Goal: Task Accomplishment & Management: Use online tool/utility

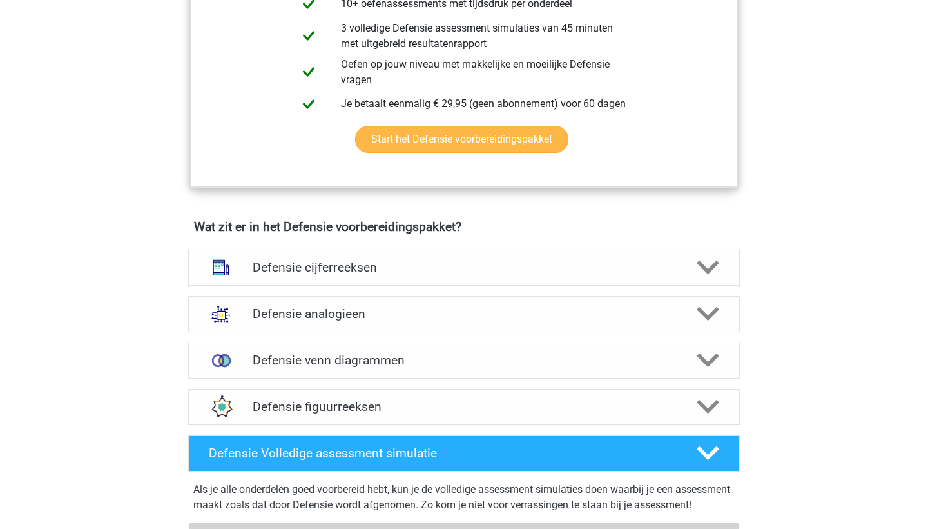
scroll to position [753, 0]
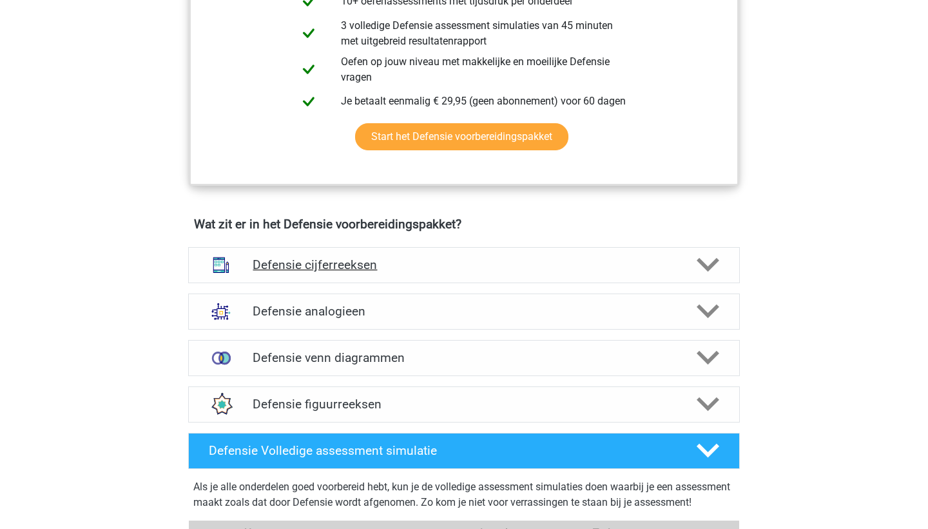
click at [685, 255] on div at bounding box center [707, 264] width 44 height 23
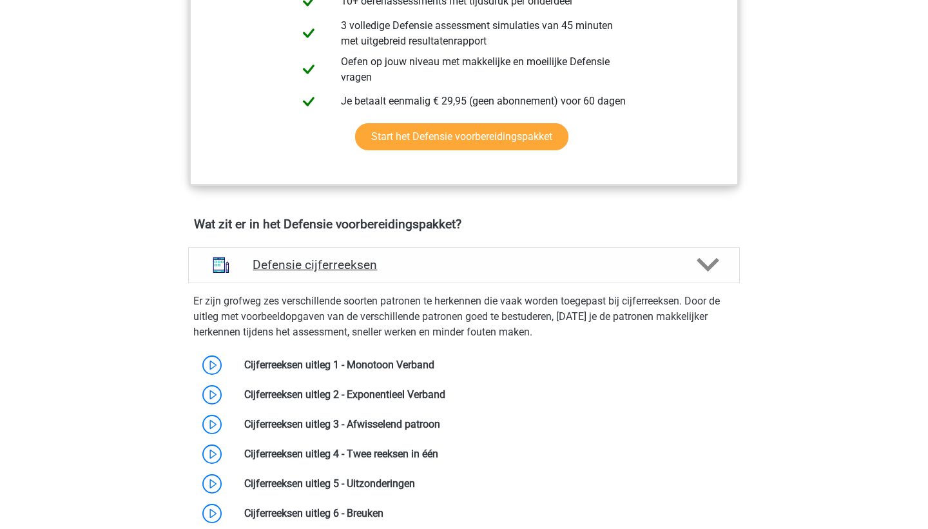
click at [687, 257] on div at bounding box center [707, 264] width 44 height 23
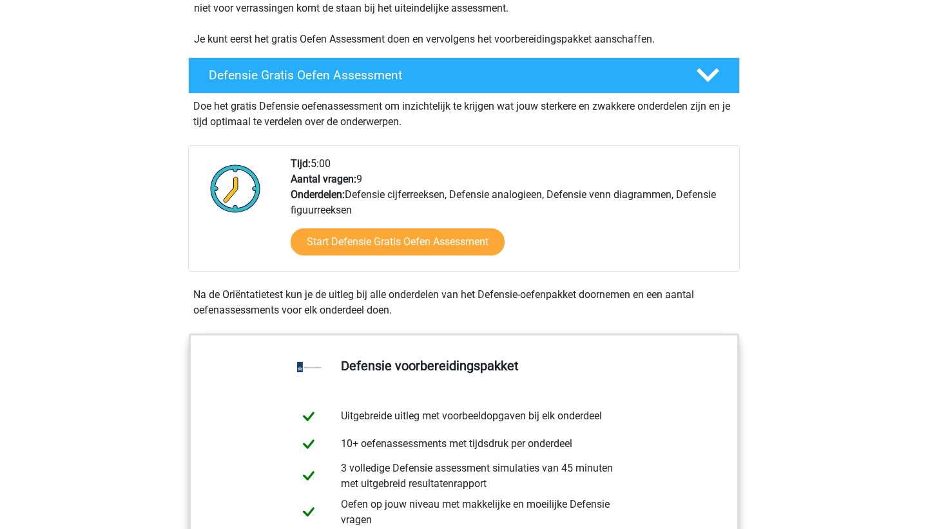
scroll to position [311, 0]
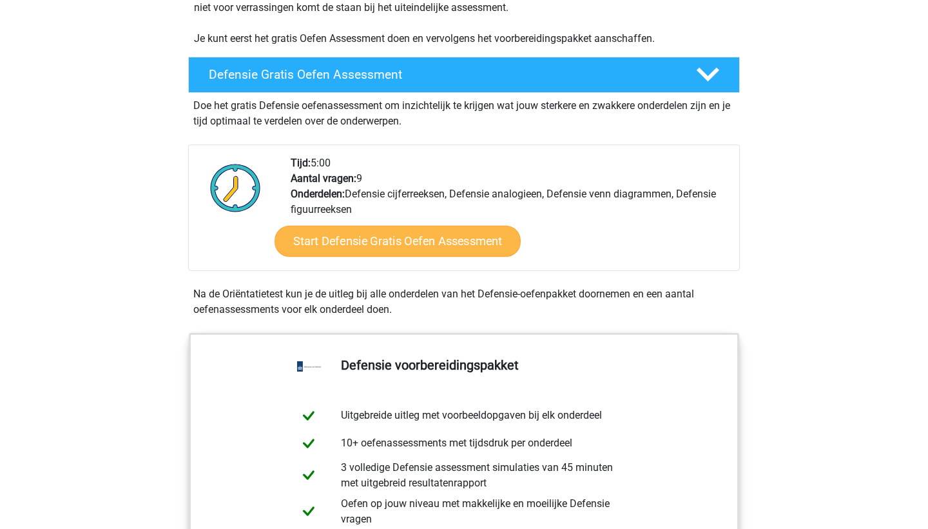
click at [455, 246] on link "Start Defensie Gratis Oefen Assessment" at bounding box center [398, 241] width 246 height 31
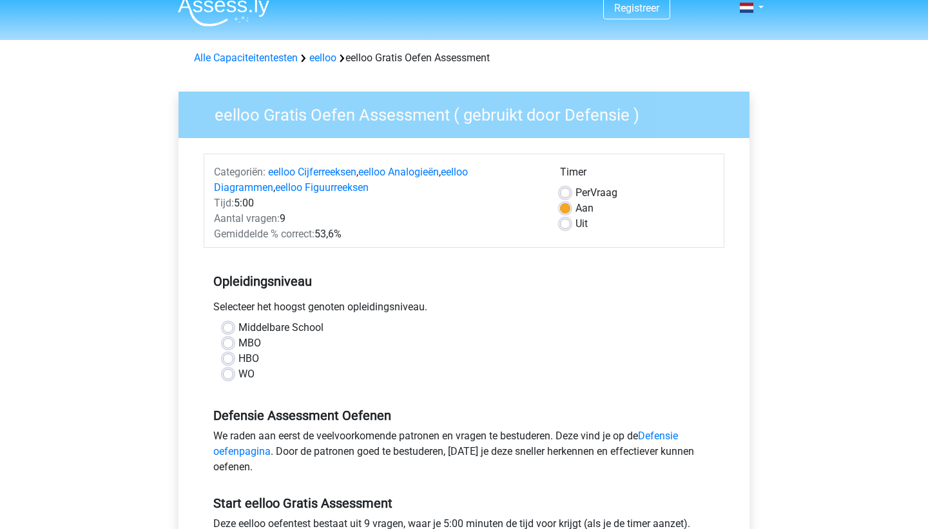
scroll to position [17, 0]
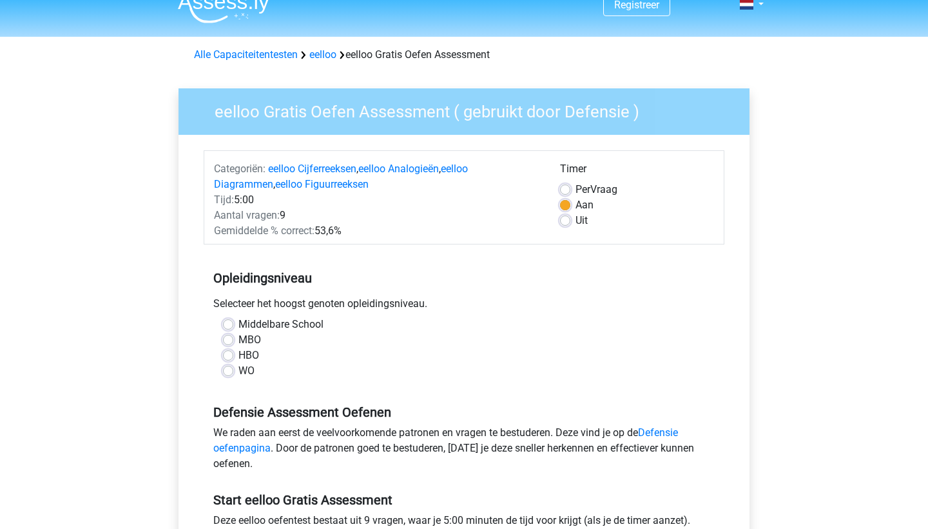
click at [239, 324] on label "Middelbare School" at bounding box center [281, 324] width 85 height 15
click at [229, 324] on input "Middelbare School" at bounding box center [228, 323] width 10 height 13
radio input "true"
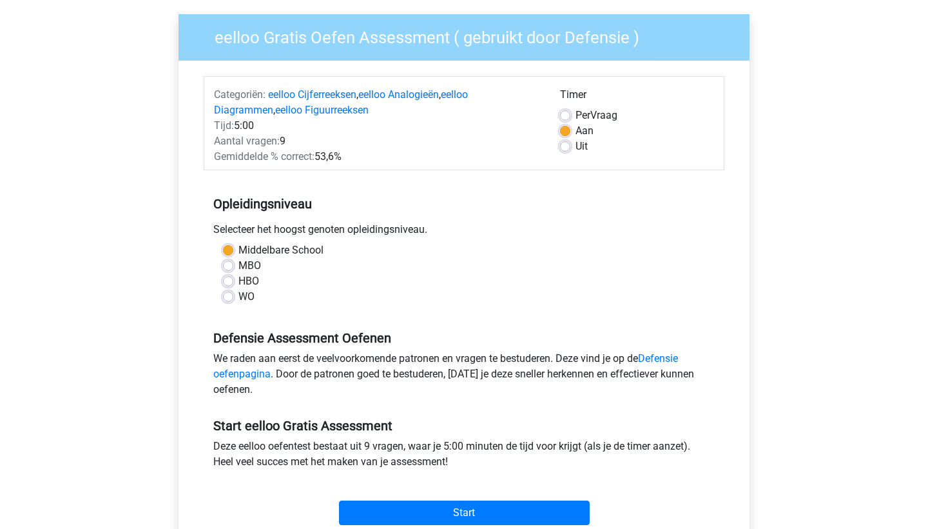
scroll to position [104, 0]
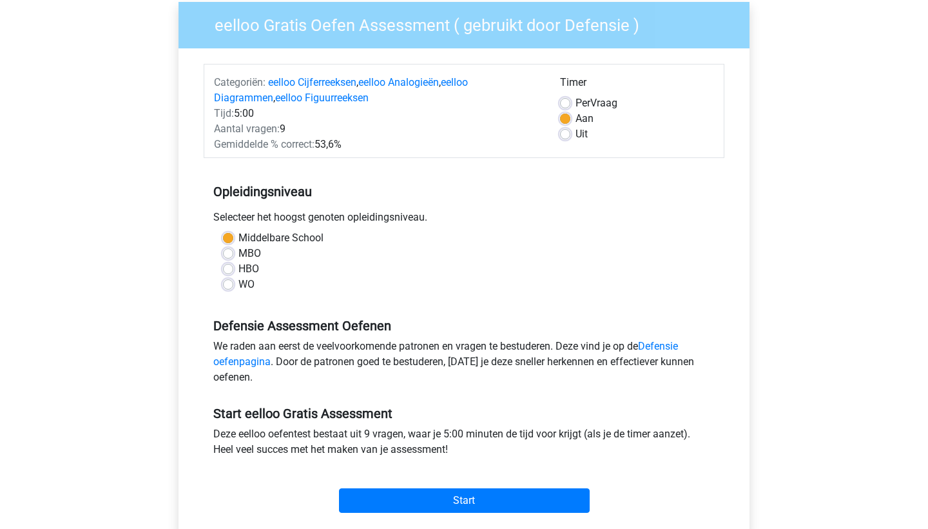
click at [238, 251] on div "MBO" at bounding box center [464, 253] width 482 height 15
click at [239, 253] on label "MBO" at bounding box center [250, 253] width 23 height 15
click at [230, 253] on input "MBO" at bounding box center [228, 252] width 10 height 13
radio input "true"
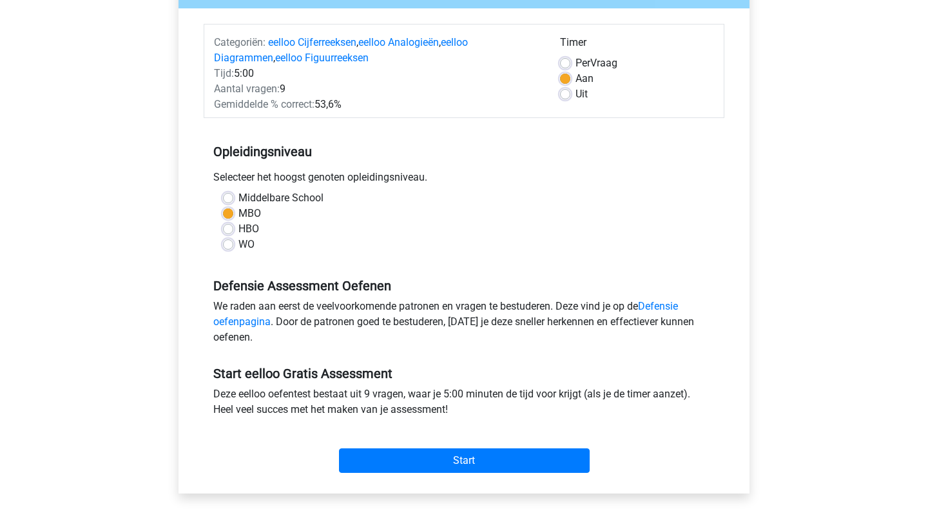
scroll to position [144, 0]
click at [576, 63] on label "Per Vraag" at bounding box center [597, 62] width 42 height 15
click at [566, 63] on input "Per Vraag" at bounding box center [565, 61] width 10 height 13
radio input "true"
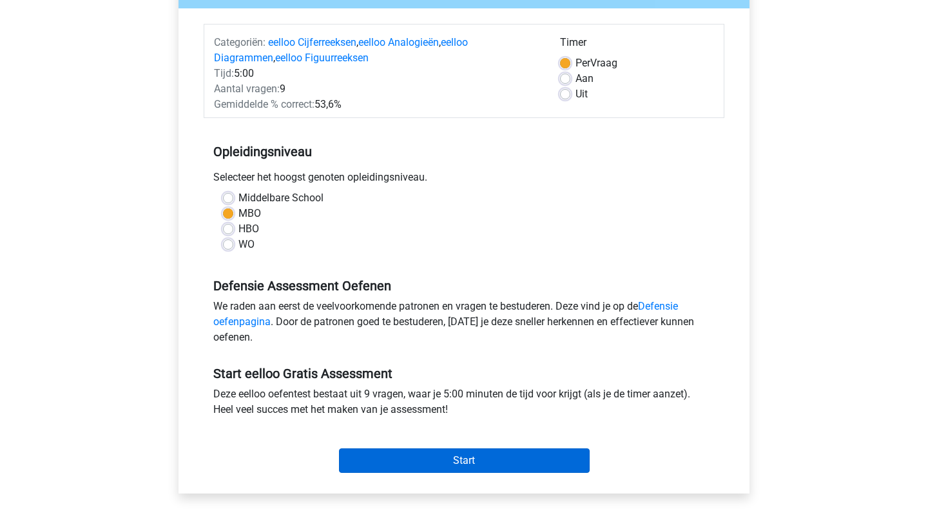
click at [529, 463] on input "Start" at bounding box center [464, 460] width 251 height 24
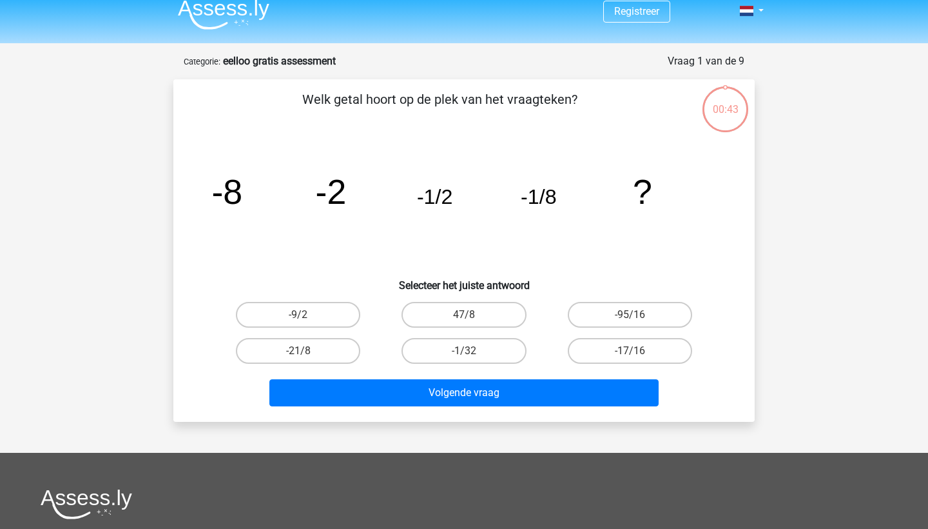
scroll to position [12, 0]
click at [493, 349] on label "-1/32" at bounding box center [464, 350] width 124 height 26
click at [473, 350] on input "-1/32" at bounding box center [468, 354] width 8 height 8
radio input "true"
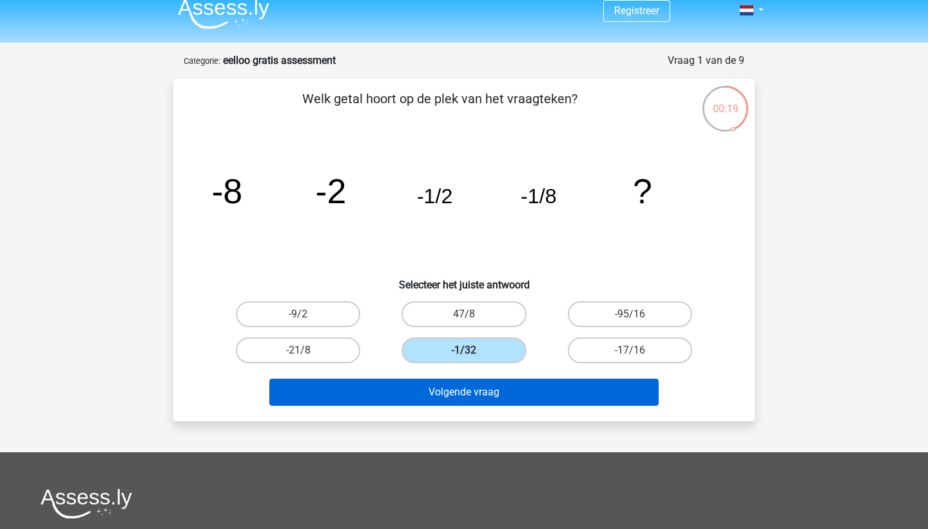
click at [541, 392] on button "Volgende vraag" at bounding box center [464, 391] width 390 height 27
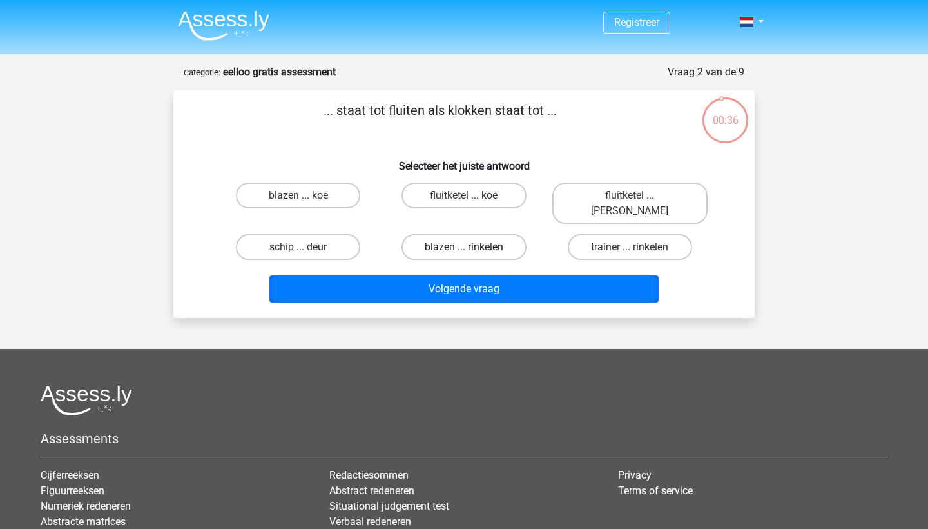
scroll to position [0, 0]
click at [609, 197] on label "fluitketel ... luiden" at bounding box center [629, 202] width 155 height 41
click at [630, 197] on input "fluitketel ... luiden" at bounding box center [634, 199] width 8 height 8
radio input "true"
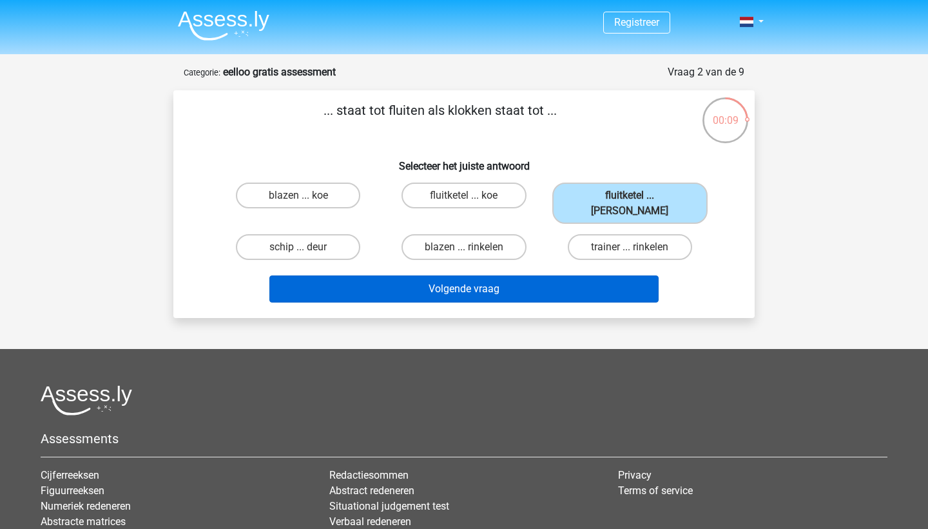
click at [567, 276] on button "Volgende vraag" at bounding box center [464, 288] width 390 height 27
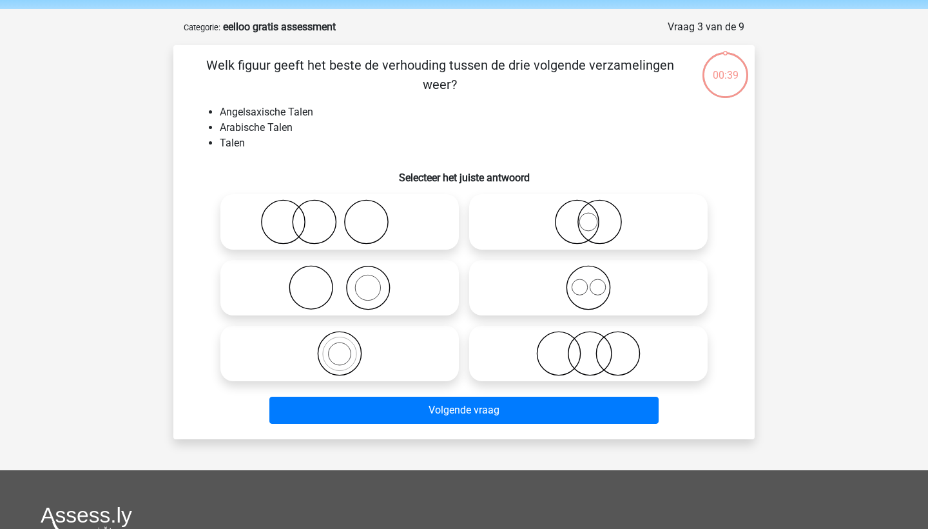
scroll to position [41, 0]
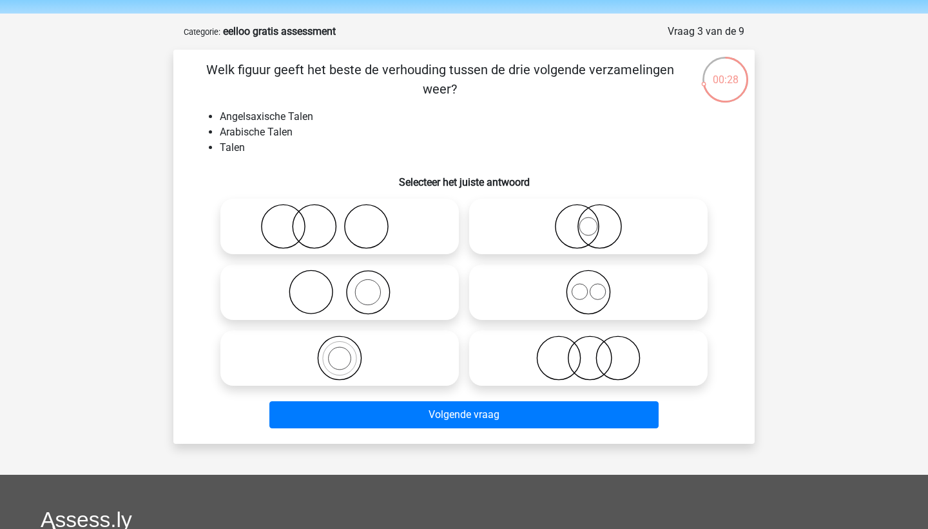
click at [616, 306] on icon at bounding box center [588, 291] width 228 height 45
click at [597, 286] on input "radio" at bounding box center [593, 281] width 8 height 8
radio input "true"
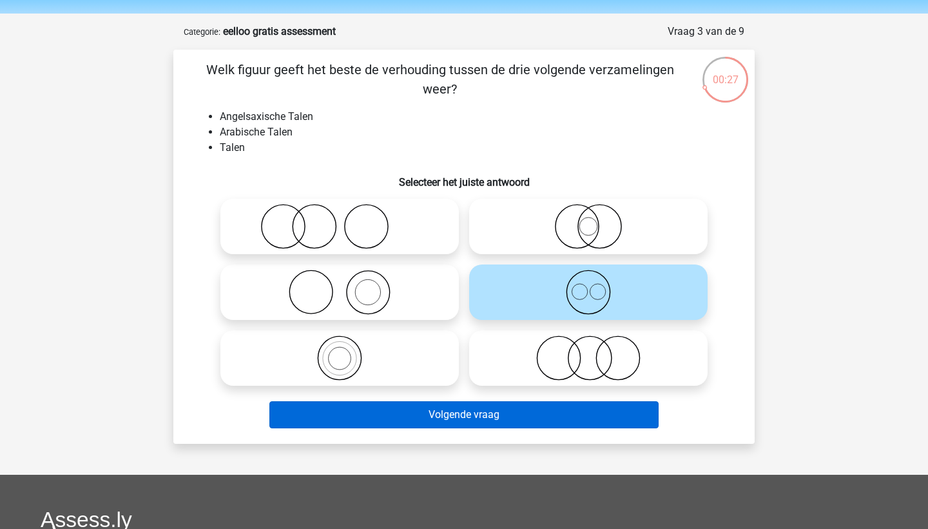
click at [603, 422] on button "Volgende vraag" at bounding box center [464, 414] width 390 height 27
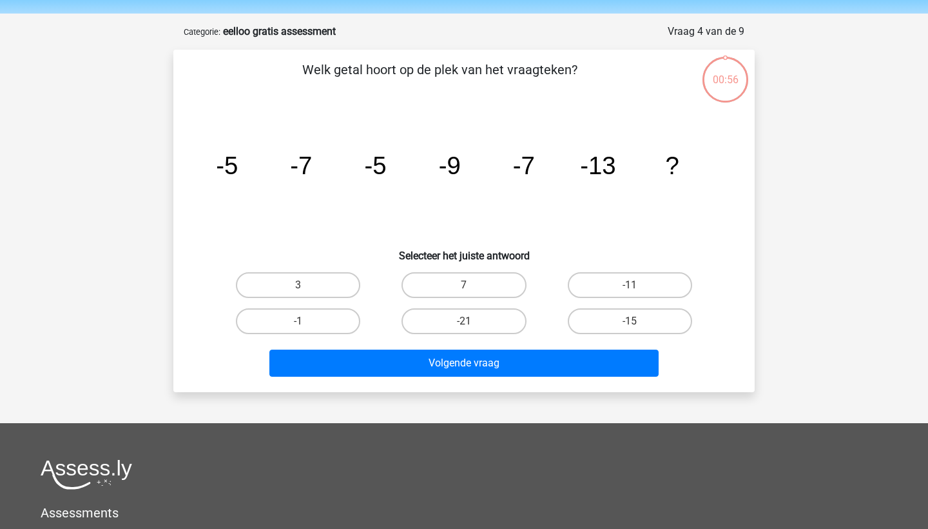
scroll to position [64, 0]
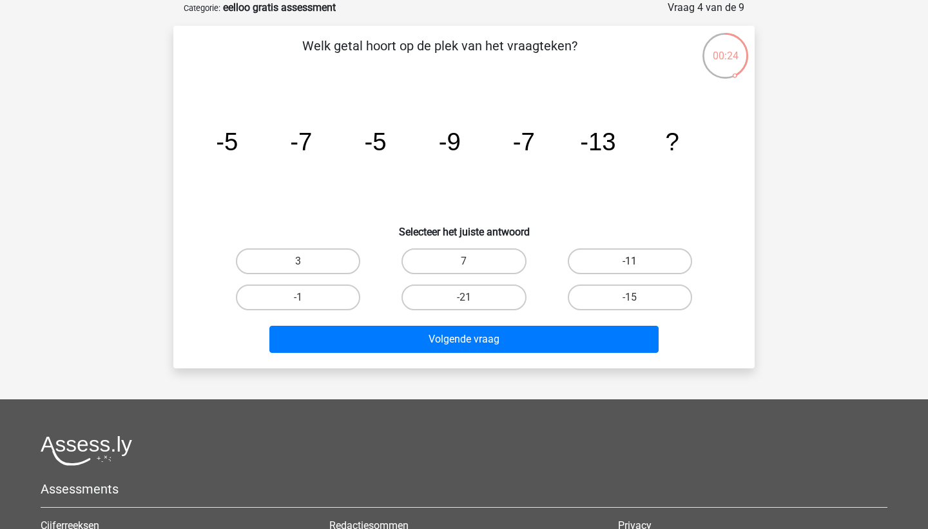
click at [598, 255] on label "-11" at bounding box center [630, 261] width 124 height 26
click at [630, 261] on input "-11" at bounding box center [634, 265] width 8 height 8
radio input "true"
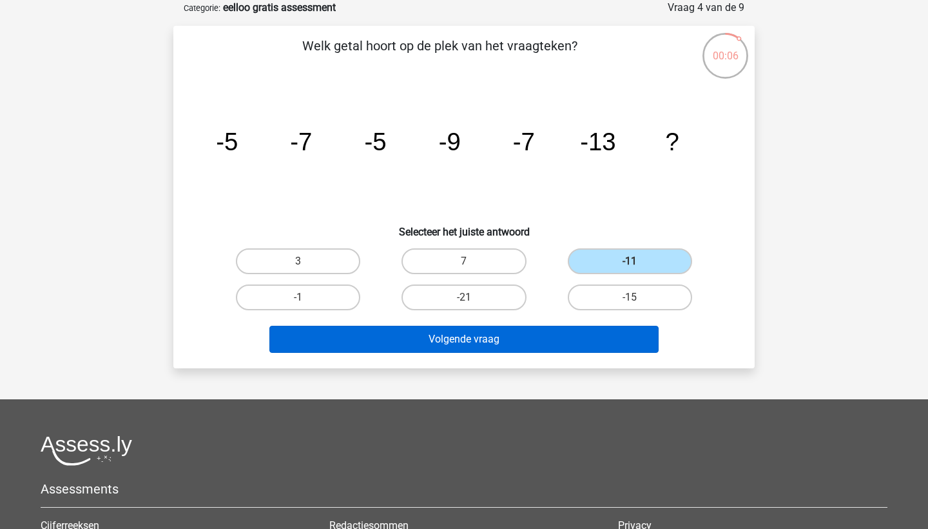
click at [499, 344] on button "Volgende vraag" at bounding box center [464, 339] width 390 height 27
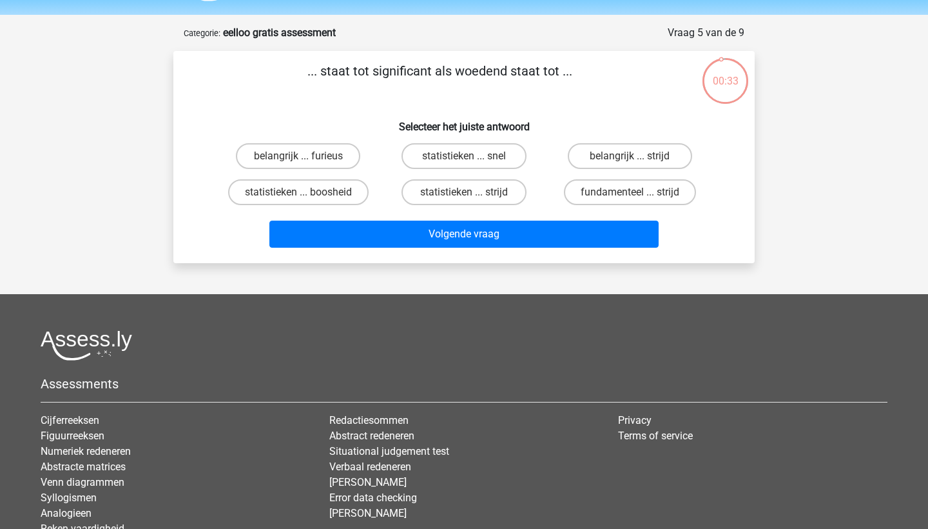
scroll to position [25, 0]
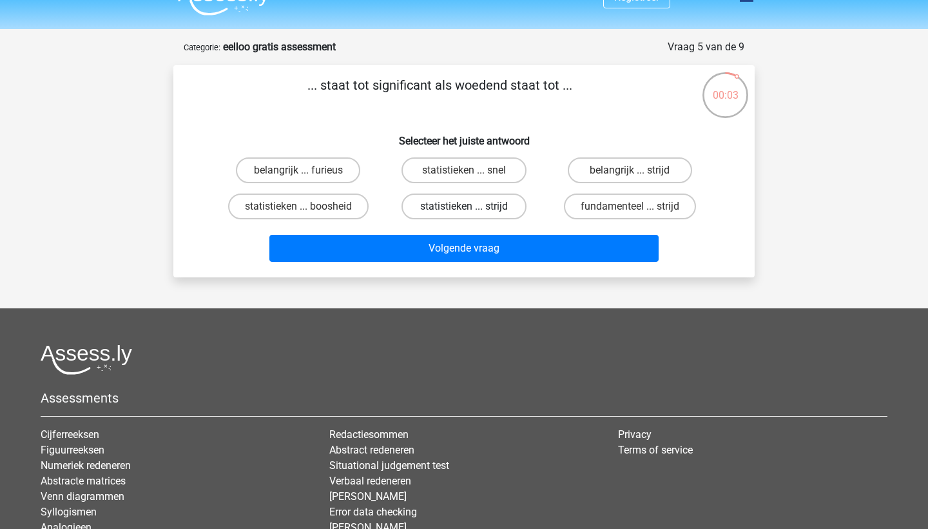
click at [490, 200] on label "statistieken ... strijd" at bounding box center [464, 206] width 124 height 26
click at [473, 206] on input "statistieken ... strijd" at bounding box center [468, 210] width 8 height 8
radio input "true"
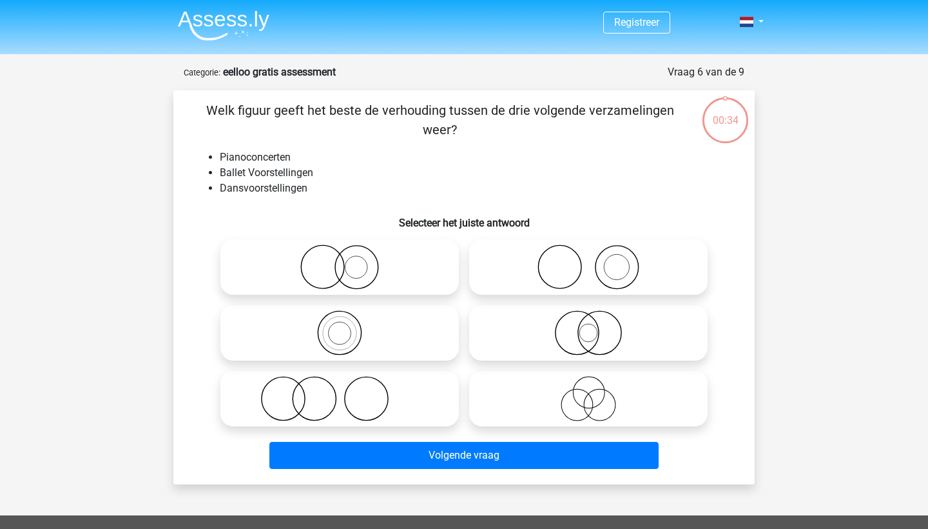
scroll to position [25, 0]
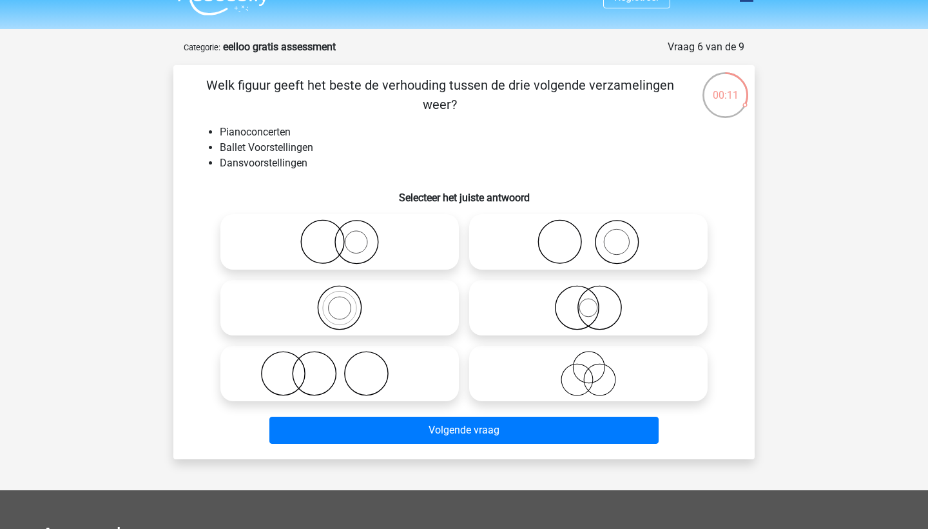
click at [626, 253] on icon at bounding box center [588, 241] width 228 height 45
click at [597, 235] on input "radio" at bounding box center [593, 231] width 8 height 8
radio input "true"
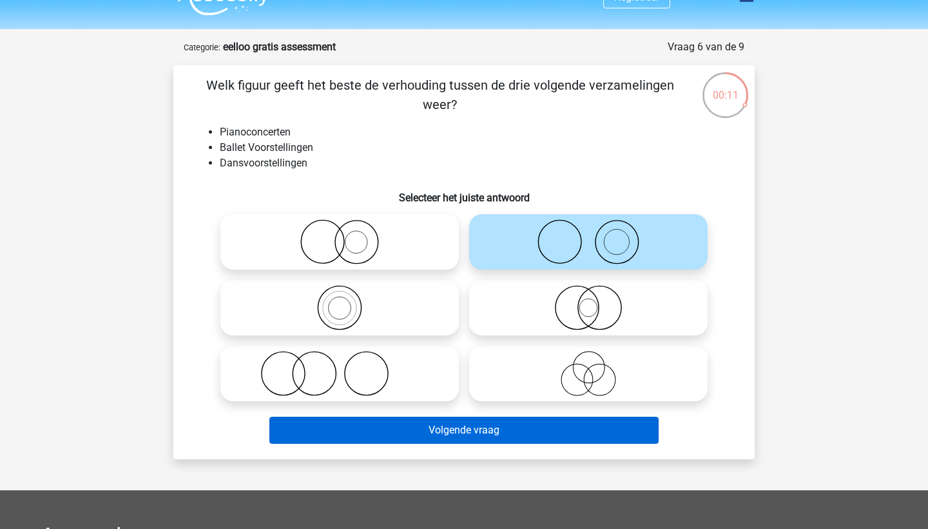
click at [593, 431] on button "Volgende vraag" at bounding box center [464, 429] width 390 height 27
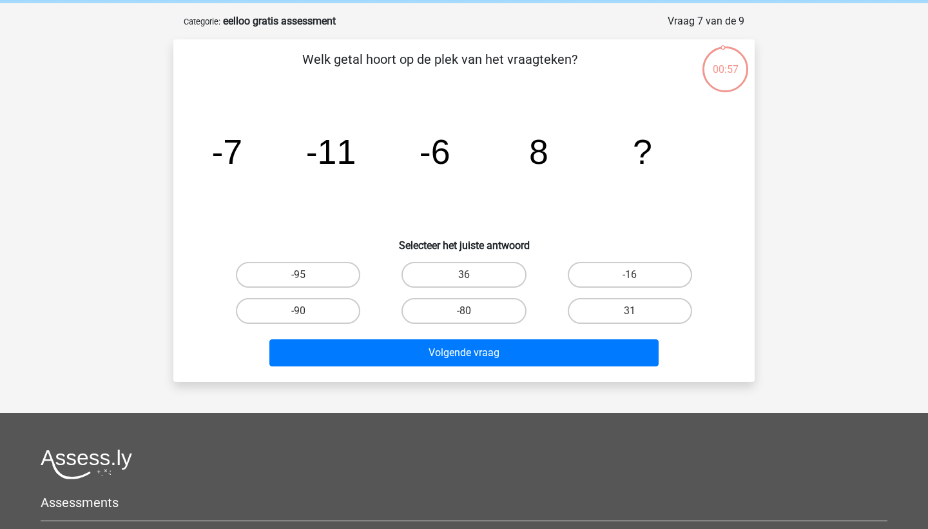
scroll to position [51, 0]
click at [603, 273] on label "-16" at bounding box center [630, 275] width 124 height 26
click at [630, 275] on input "-16" at bounding box center [634, 279] width 8 height 8
radio input "true"
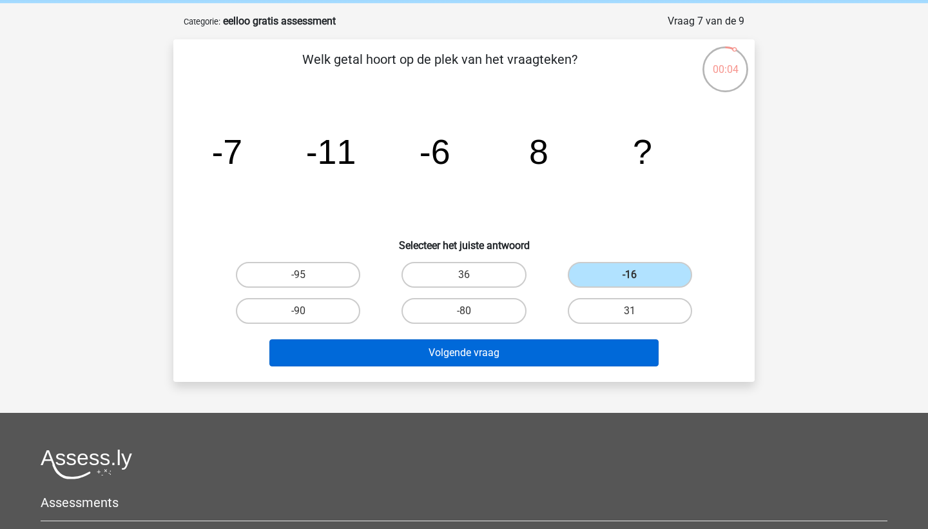
click at [600, 361] on button "Volgende vraag" at bounding box center [464, 352] width 390 height 27
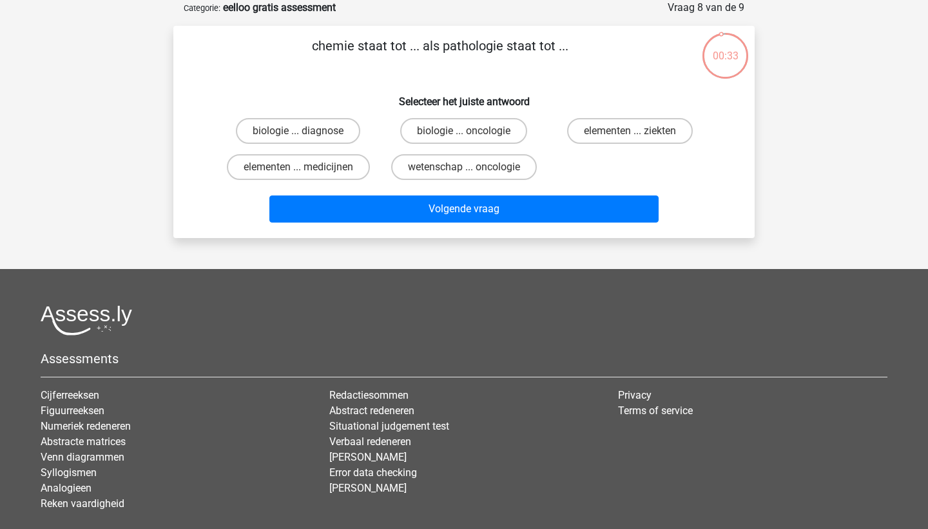
scroll to position [59, 0]
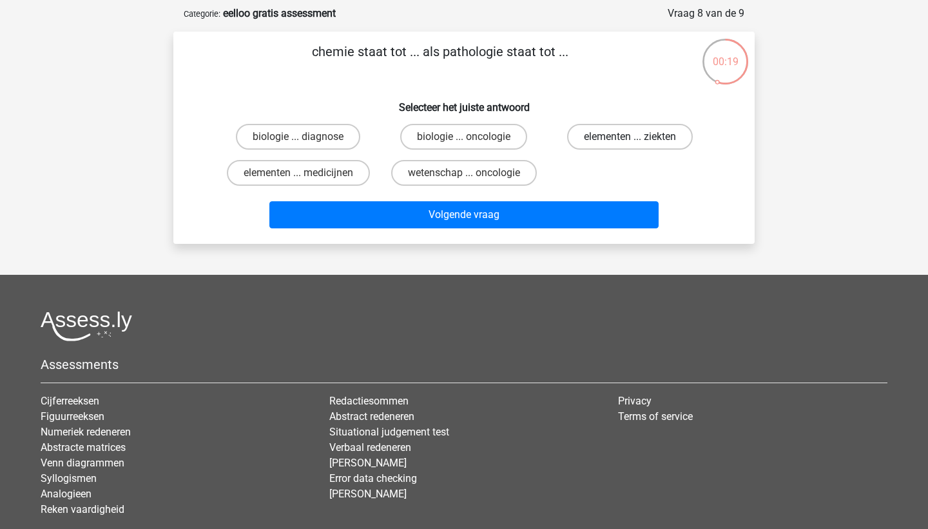
click at [592, 139] on label "elementen ... ziekten" at bounding box center [630, 137] width 126 height 26
click at [630, 139] on input "elementen ... ziekten" at bounding box center [634, 141] width 8 height 8
radio input "true"
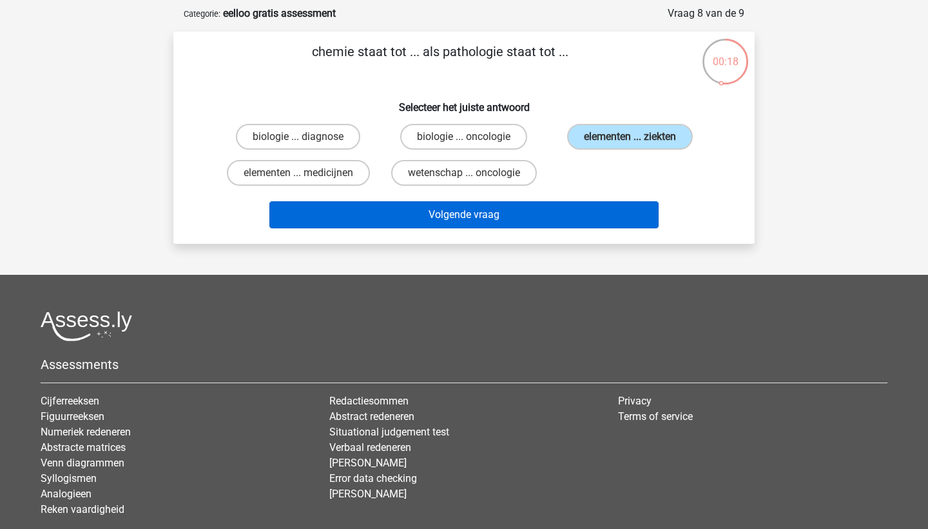
click at [567, 219] on button "Volgende vraag" at bounding box center [464, 214] width 390 height 27
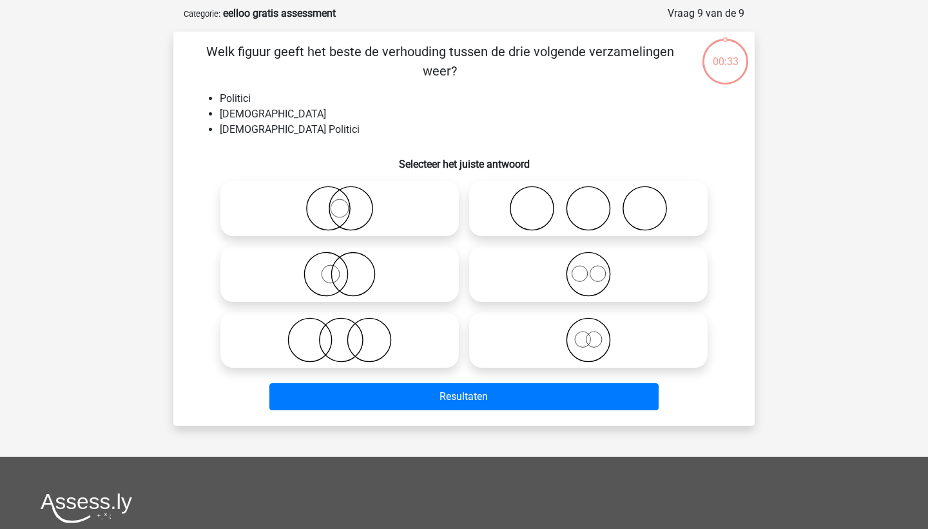
scroll to position [64, 0]
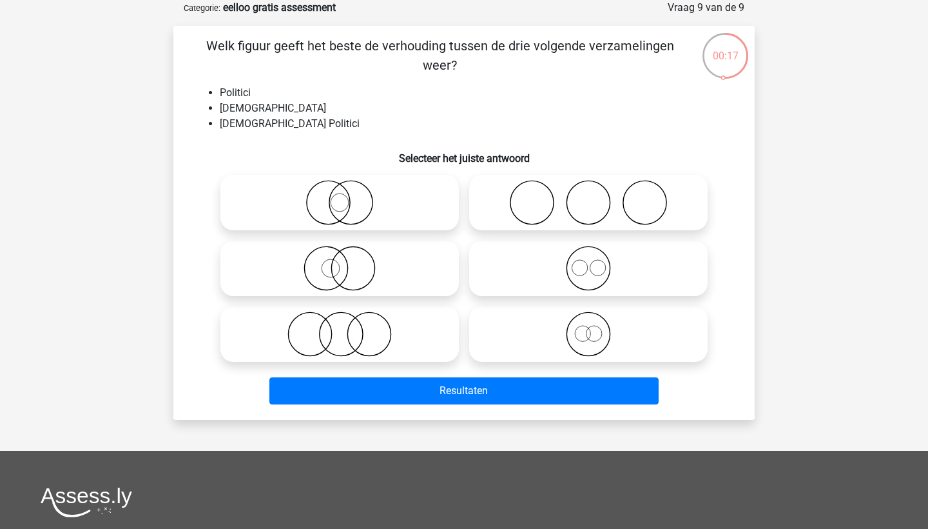
click at [384, 210] on icon at bounding box center [340, 202] width 228 height 45
click at [348, 196] on input "radio" at bounding box center [344, 192] width 8 height 8
radio input "true"
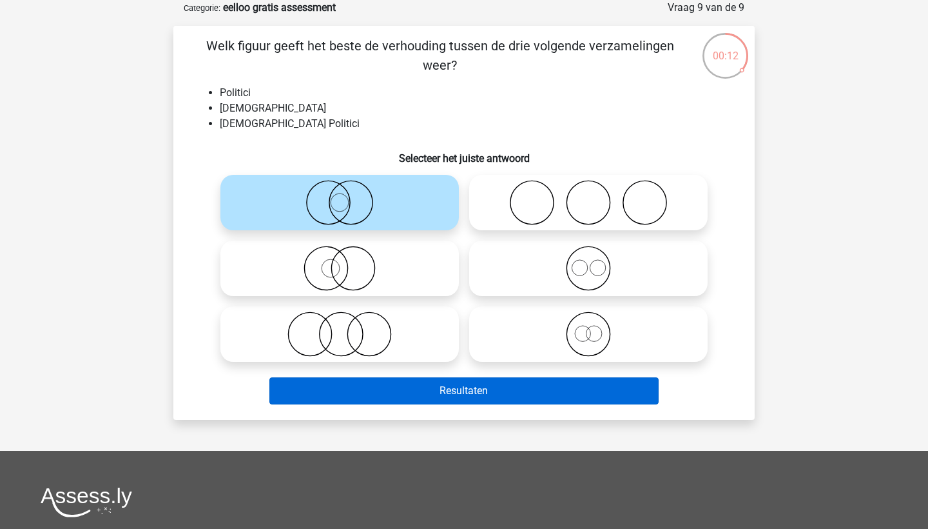
click at [532, 390] on button "Resultaten" at bounding box center [464, 390] width 390 height 27
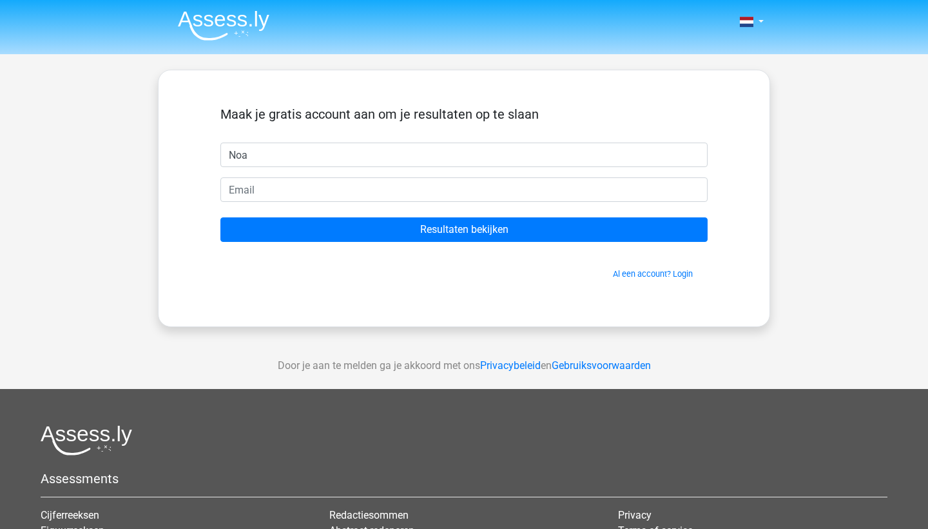
type input "Noa"
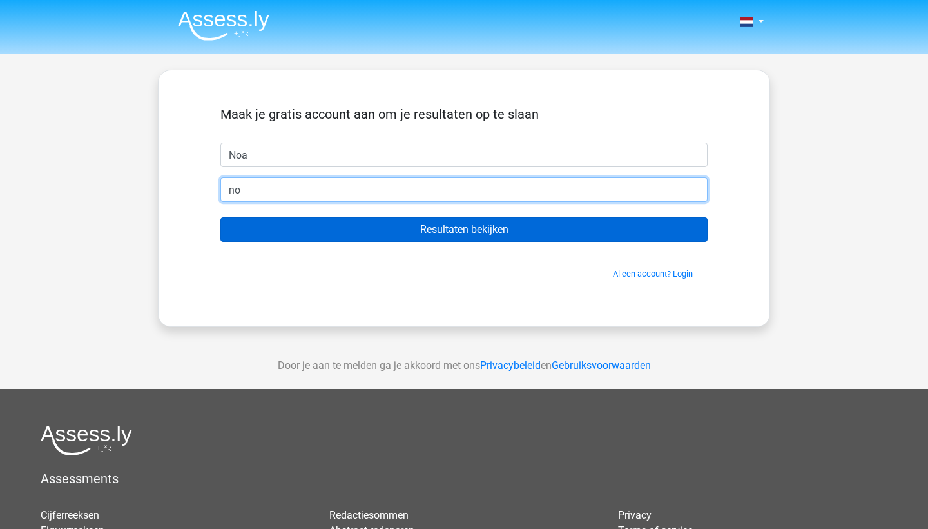
type input "[EMAIL_ADDRESS][DOMAIN_NAME]"
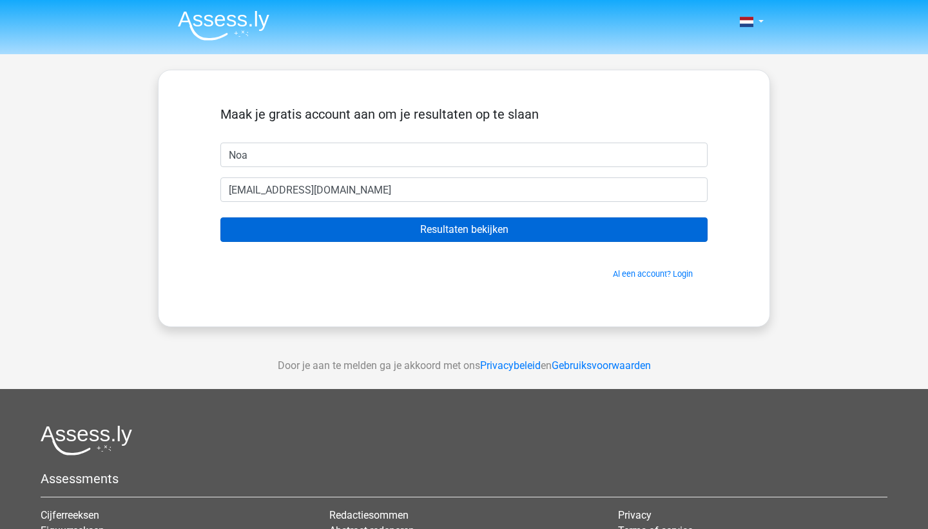
click at [405, 232] on input "Resultaten bekijken" at bounding box center [463, 229] width 487 height 24
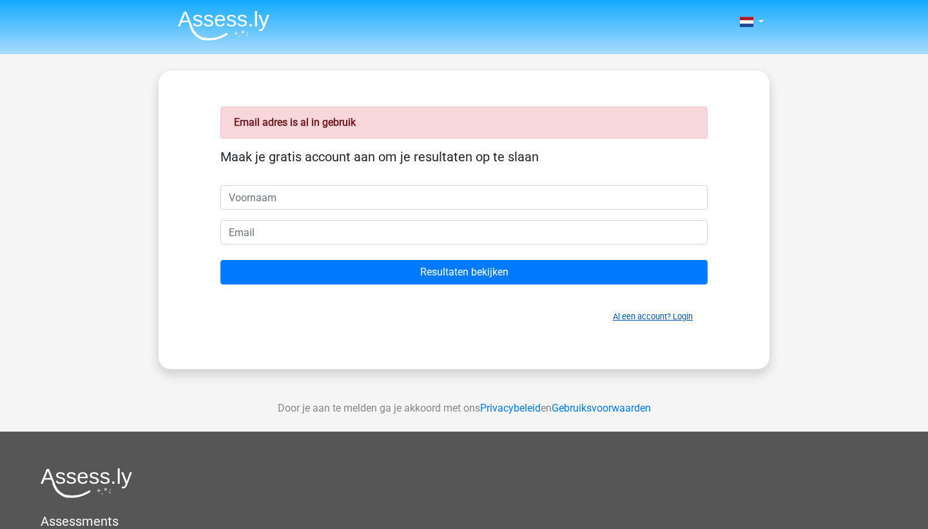
click at [648, 317] on link "Al een account? Login" at bounding box center [653, 316] width 80 height 10
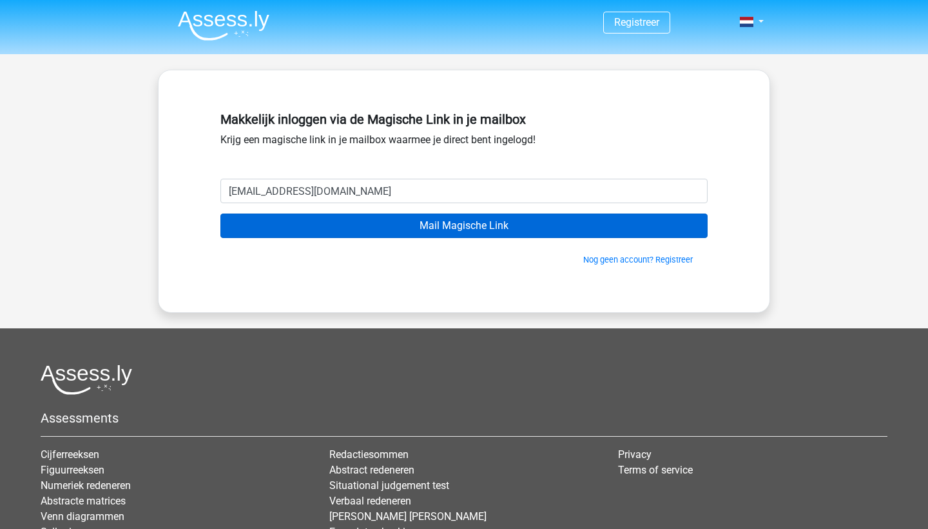
type input "[EMAIL_ADDRESS][DOMAIN_NAME]"
click at [447, 228] on input "Mail Magische Link" at bounding box center [463, 225] width 487 height 24
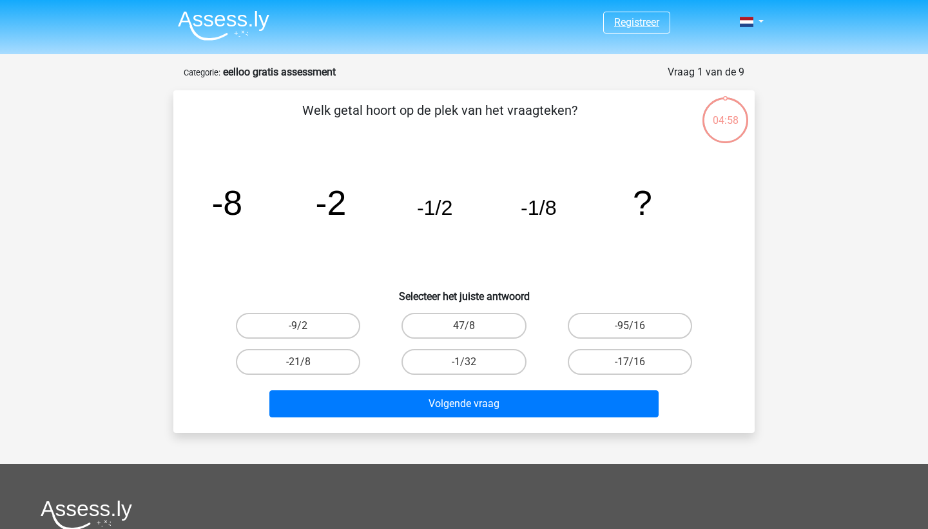
click at [638, 24] on link "Registreer" at bounding box center [636, 22] width 45 height 12
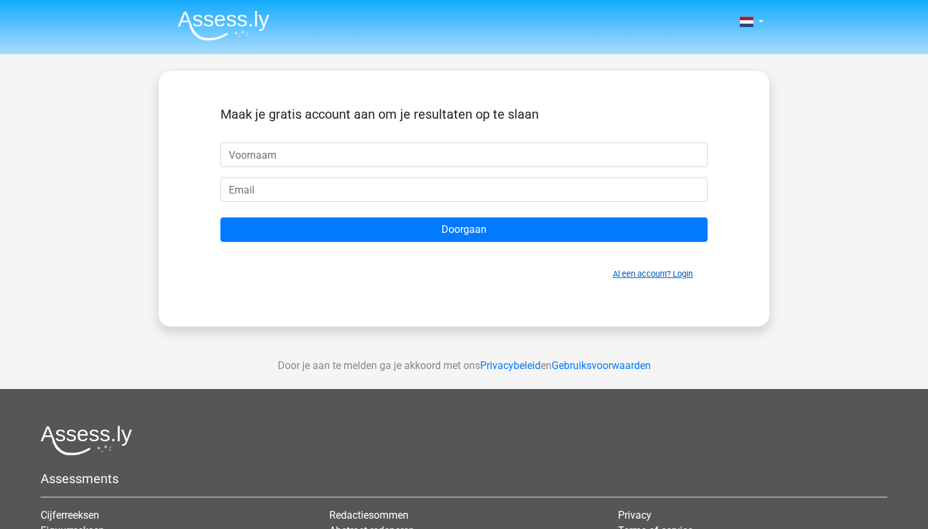
click at [652, 271] on link "Al een account? Login" at bounding box center [653, 274] width 80 height 10
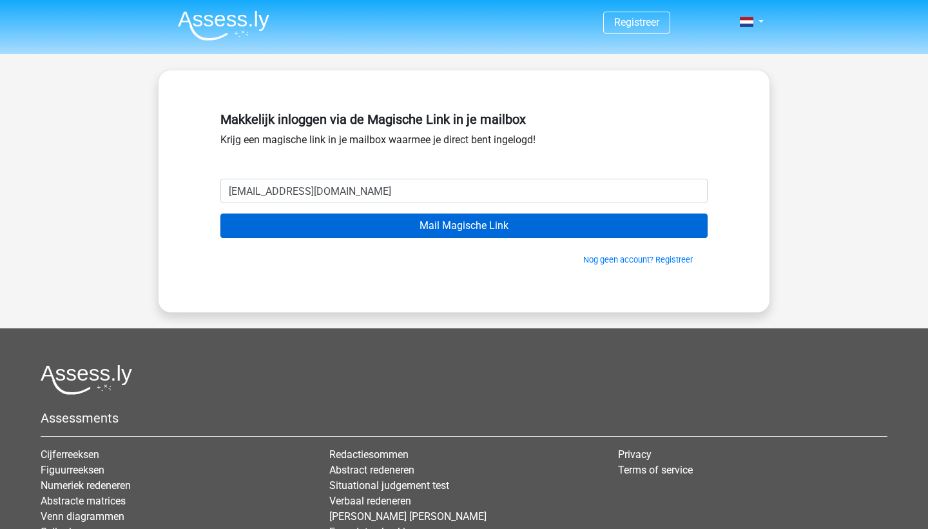
type input "[EMAIL_ADDRESS][DOMAIN_NAME]"
click at [460, 228] on input "Mail Magische Link" at bounding box center [463, 225] width 487 height 24
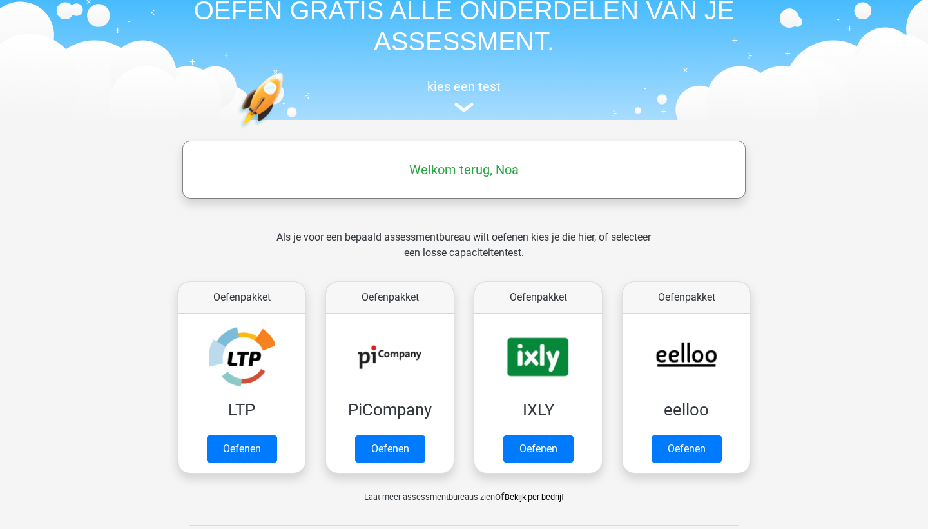
scroll to position [65, 0]
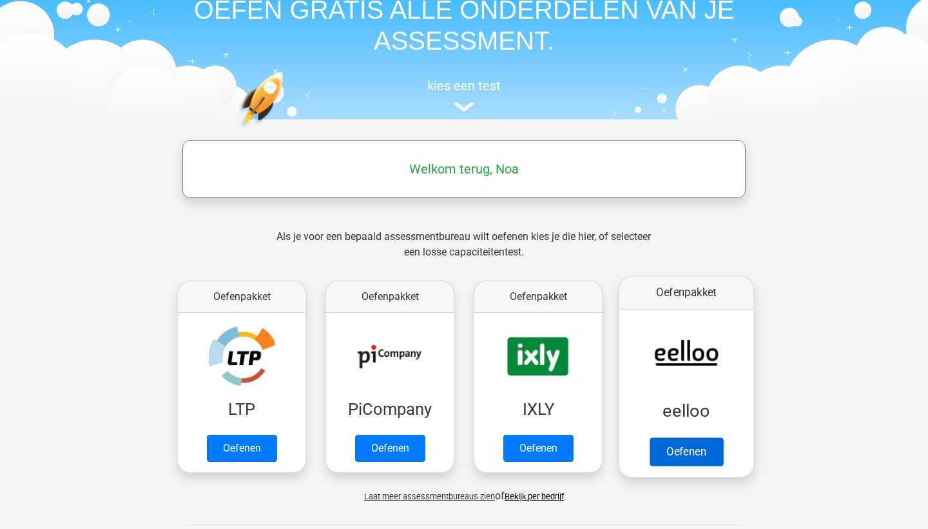
click at [701, 442] on link "Oefenen" at bounding box center [686, 451] width 73 height 28
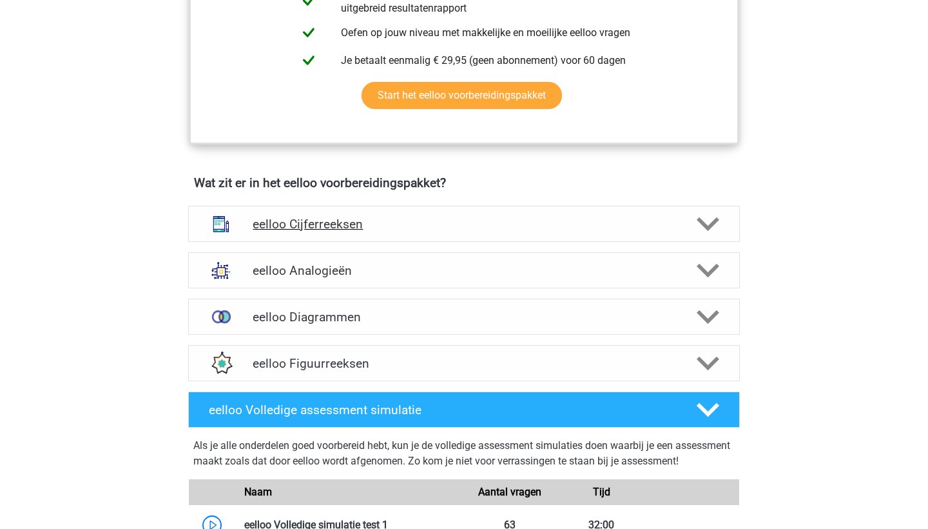
scroll to position [654, 0]
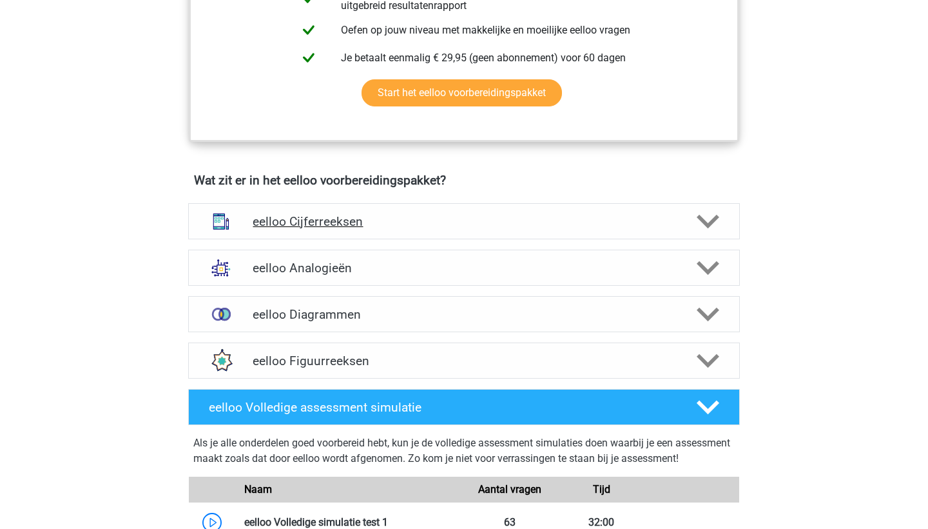
click at [511, 239] on div "eelloo Cijferreeksen" at bounding box center [464, 221] width 552 height 36
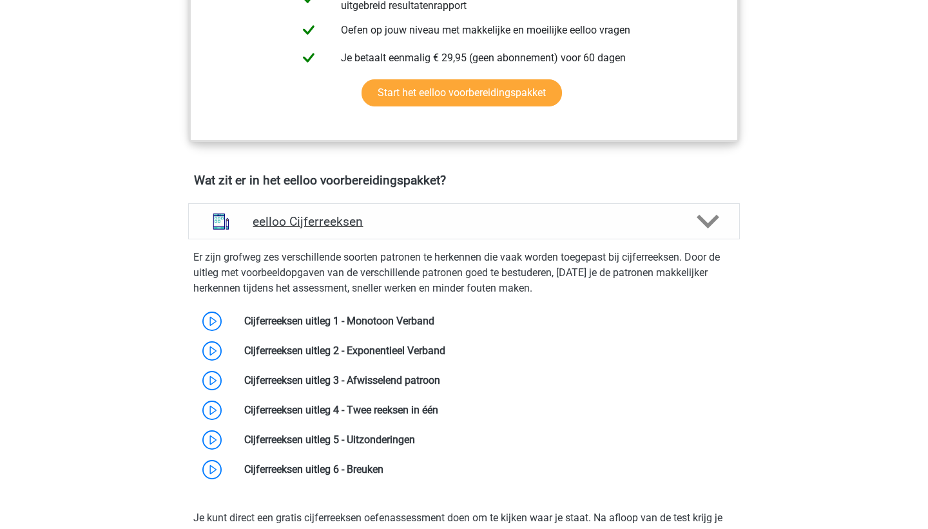
click at [526, 237] on div "eelloo Cijferreeksen" at bounding box center [464, 221] width 552 height 36
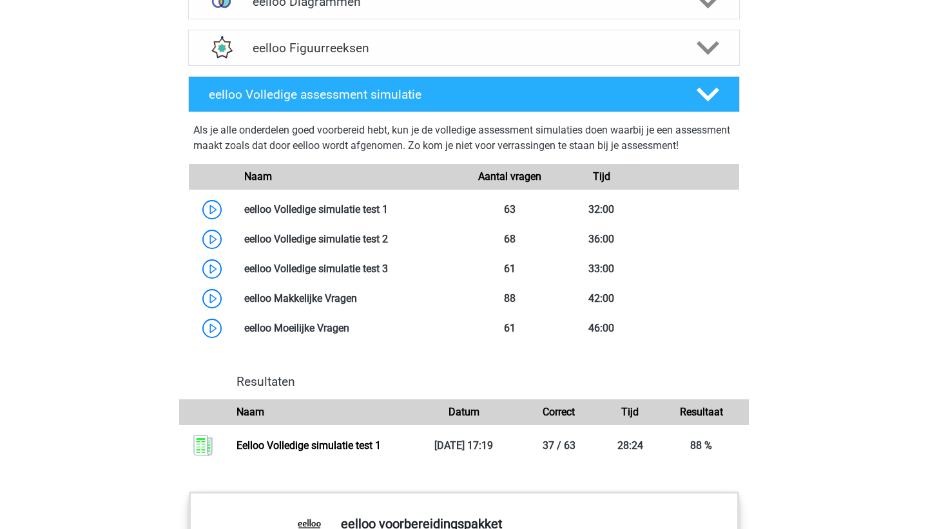
scroll to position [969, 0]
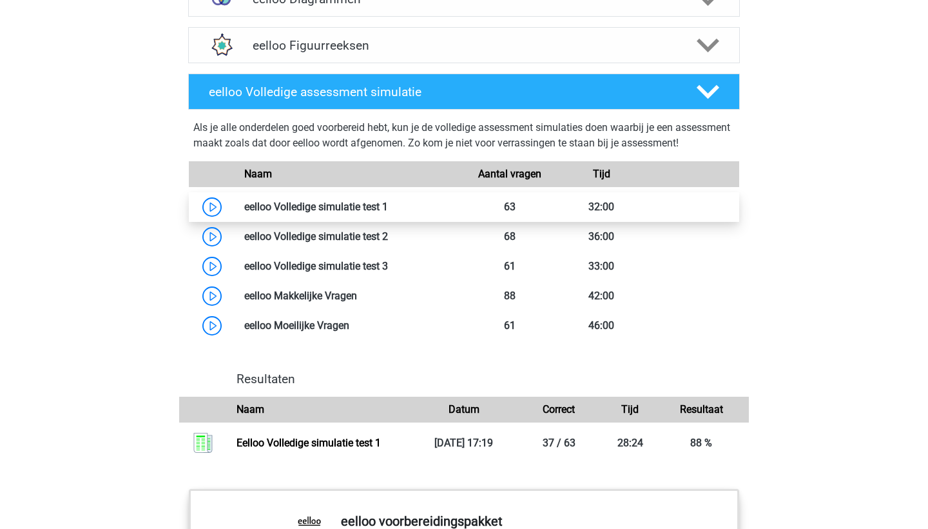
click at [388, 213] on link at bounding box center [388, 206] width 0 height 12
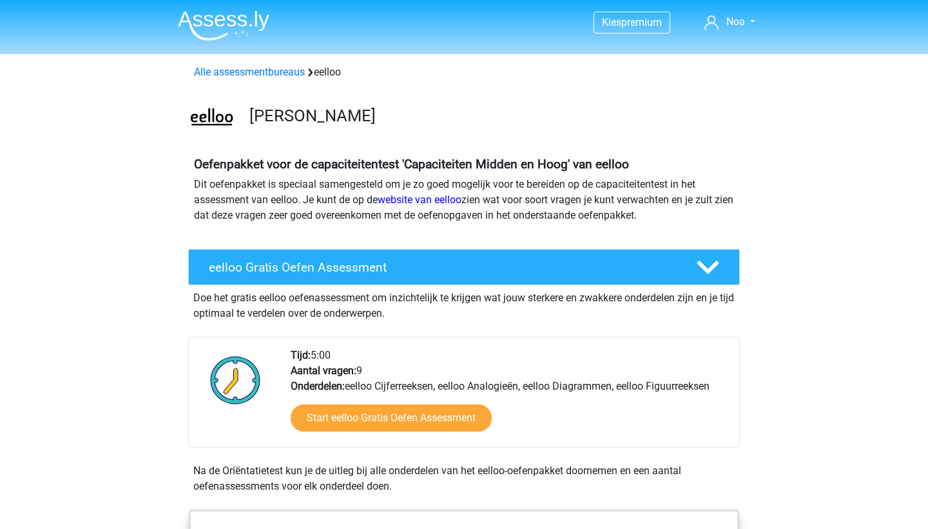
scroll to position [0, 0]
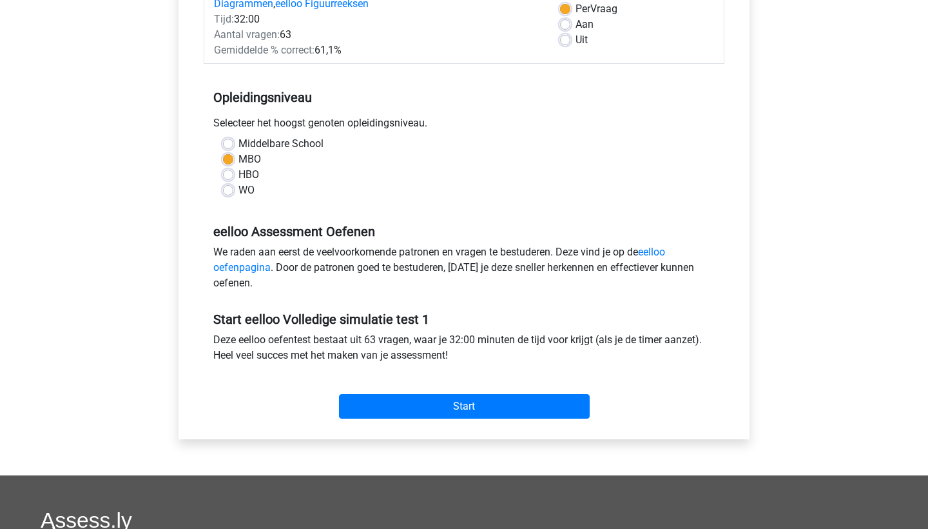
scroll to position [191, 0]
